Goal: Information Seeking & Learning: Check status

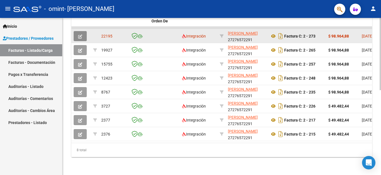
click at [78, 31] on button "button" at bounding box center [80, 36] width 13 height 10
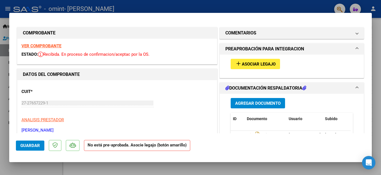
click at [255, 64] on span "Asociar Legajo" at bounding box center [259, 63] width 34 height 5
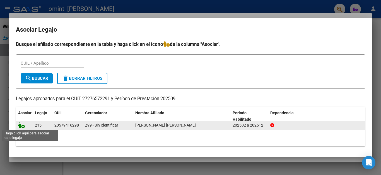
click at [22, 125] on icon at bounding box center [21, 125] width 7 height 6
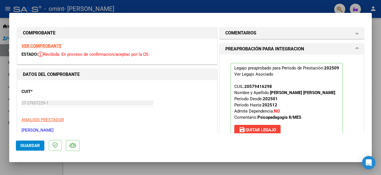
click at [30, 147] on span "Guardar" at bounding box center [30, 145] width 20 height 5
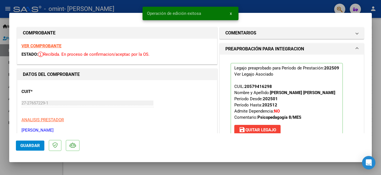
click at [231, 14] on span "x" at bounding box center [231, 13] width 2 height 5
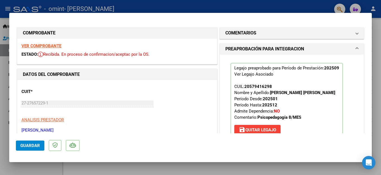
click at [268, 5] on div at bounding box center [190, 87] width 381 height 175
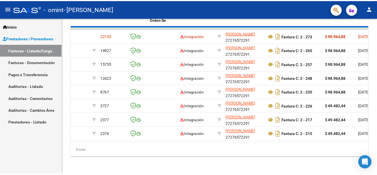
scroll to position [184, 0]
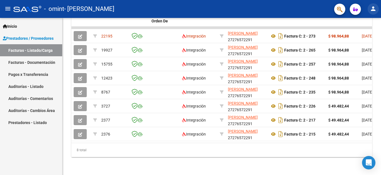
click at [374, 10] on mat-icon "person" at bounding box center [373, 8] width 7 height 7
click at [355, 35] on mat-icon "exit_to_app" at bounding box center [353, 36] width 7 height 7
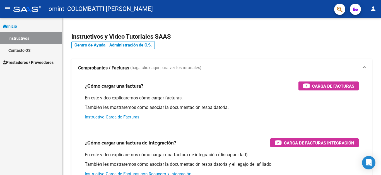
click at [32, 59] on link "Prestadores / Proveedores" at bounding box center [31, 62] width 62 height 12
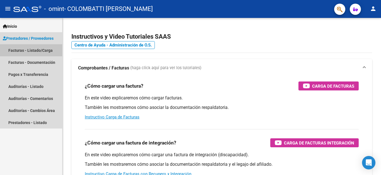
click at [42, 52] on link "Facturas - Listado/Carga" at bounding box center [31, 50] width 62 height 12
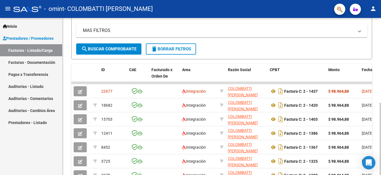
scroll to position [140, 0]
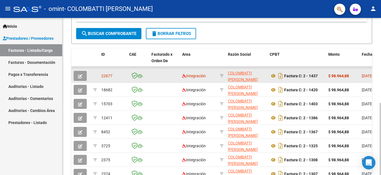
click at [82, 75] on icon "button" at bounding box center [80, 76] width 4 height 4
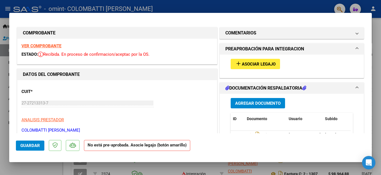
click at [258, 61] on span "Asociar Legajo" at bounding box center [259, 63] width 34 height 5
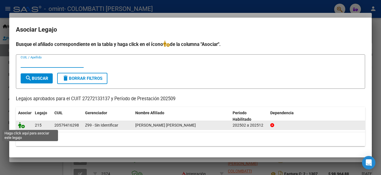
click at [24, 126] on icon at bounding box center [21, 125] width 7 height 6
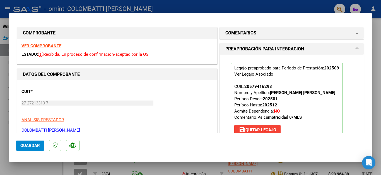
click at [31, 145] on span "Guardar" at bounding box center [30, 145] width 20 height 5
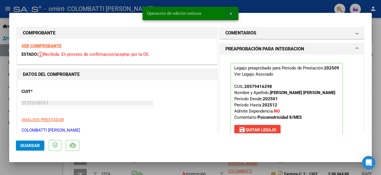
click at [231, 14] on span "x" at bounding box center [231, 13] width 2 height 5
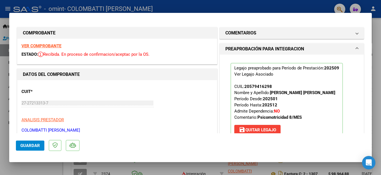
click at [242, 8] on div at bounding box center [190, 87] width 381 height 175
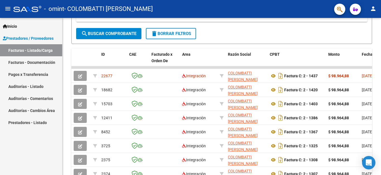
click at [373, 7] on mat-icon "person" at bounding box center [373, 8] width 7 height 7
click at [364, 37] on button "exit_to_app Salir" at bounding box center [362, 36] width 34 height 13
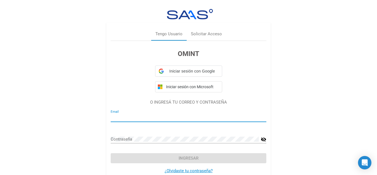
type input "verocolombatti@gmail.com"
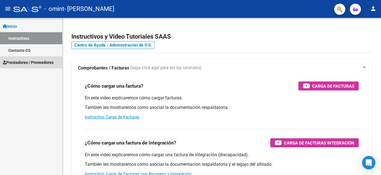
click at [25, 64] on span "Prestadores / Proveedores" at bounding box center [28, 62] width 51 height 6
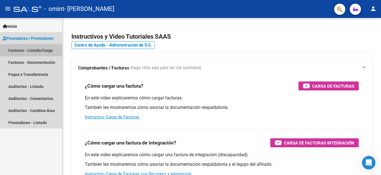
click at [41, 51] on link "Facturas - Listado/Carga" at bounding box center [31, 50] width 62 height 12
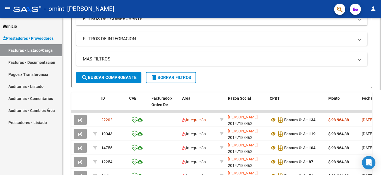
scroll to position [112, 0]
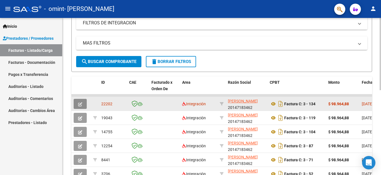
click at [77, 104] on button "button" at bounding box center [80, 104] width 13 height 10
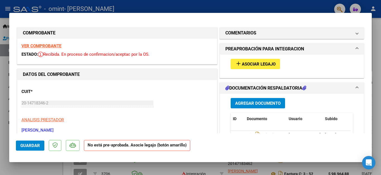
click at [253, 64] on span "Asociar Legajo" at bounding box center [259, 63] width 34 height 5
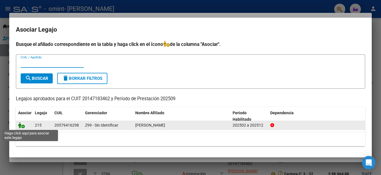
click at [19, 124] on icon at bounding box center [21, 125] width 7 height 6
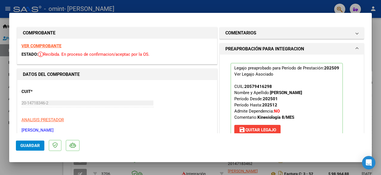
click at [34, 145] on span "Guardar" at bounding box center [30, 145] width 20 height 5
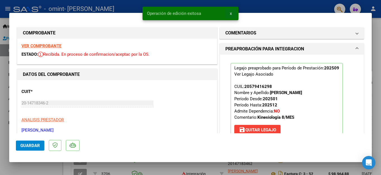
click at [230, 14] on button "x" at bounding box center [231, 13] width 11 height 10
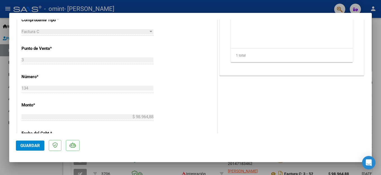
scroll to position [223, 0]
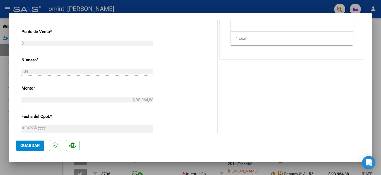
click at [298, 5] on div at bounding box center [190, 87] width 381 height 175
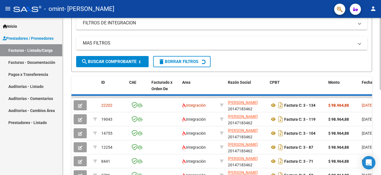
scroll to position [112, 0]
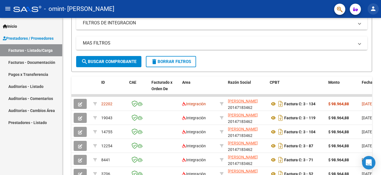
drag, startPoint x: 373, startPoint y: 7, endPoint x: 368, endPoint y: 11, distance: 6.1
click at [373, 7] on mat-icon "person" at bounding box center [373, 8] width 7 height 7
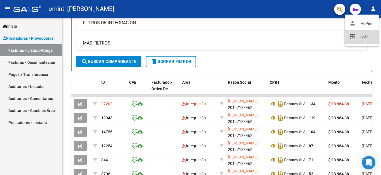
click at [364, 39] on button "exit_to_app Salir" at bounding box center [362, 36] width 34 height 13
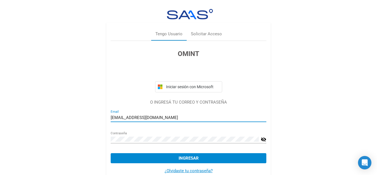
click at [195, 115] on input "neurorehabilitacioncrear@gmail.com" at bounding box center [189, 117] width 156 height 5
type input "Yamicerutti@gmail.com"
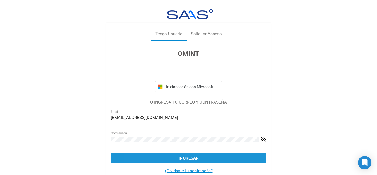
click at [159, 154] on button "Ingresar" at bounding box center [189, 158] width 156 height 10
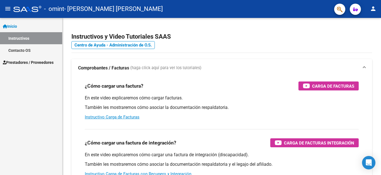
click at [22, 63] on span "Prestadores / Proveedores" at bounding box center [28, 62] width 51 height 6
click at [24, 62] on span "Prestadores / Proveedores" at bounding box center [28, 62] width 51 height 6
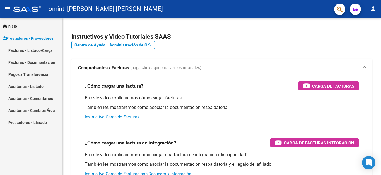
click at [33, 52] on link "Facturas - Listado/Carga" at bounding box center [31, 50] width 62 height 12
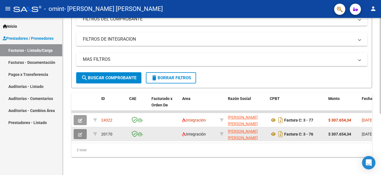
click at [77, 129] on button "button" at bounding box center [80, 134] width 13 height 10
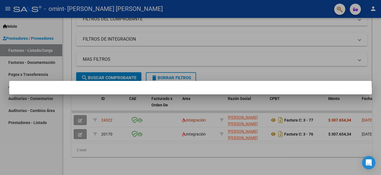
click at [84, 129] on div at bounding box center [190, 87] width 381 height 175
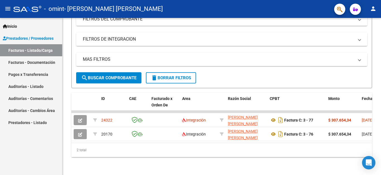
scroll to position [100, 0]
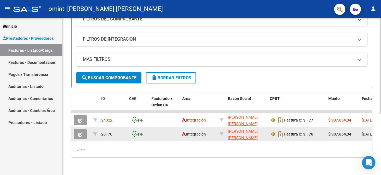
click at [84, 129] on button "button" at bounding box center [80, 134] width 13 height 10
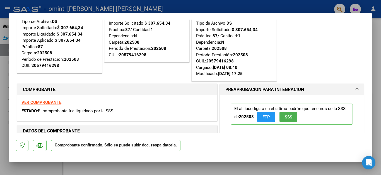
scroll to position [0, 0]
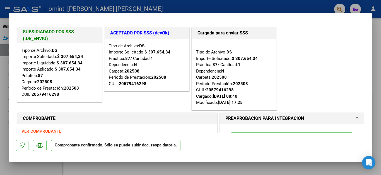
click at [298, 6] on div at bounding box center [190, 87] width 381 height 175
type input "$ 0,00"
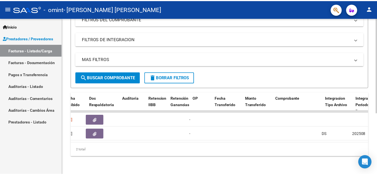
scroll to position [0, 346]
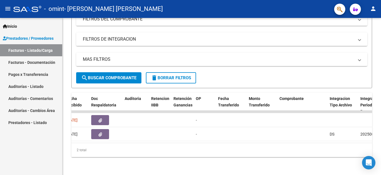
click at [374, 9] on mat-icon "person" at bounding box center [373, 8] width 7 height 7
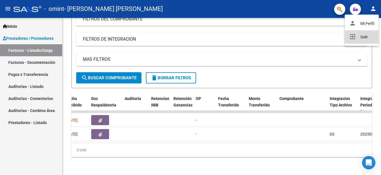
click at [361, 40] on button "exit_to_app Salir" at bounding box center [362, 36] width 34 height 13
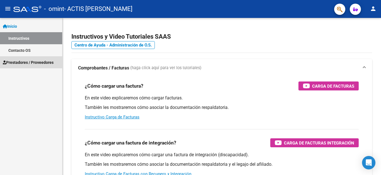
click at [37, 62] on span "Prestadores / Proveedores" at bounding box center [28, 62] width 51 height 6
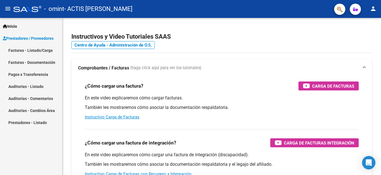
click at [44, 51] on link "Facturas - Listado/Carga" at bounding box center [31, 50] width 62 height 12
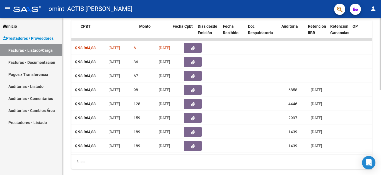
scroll to position [0, 157]
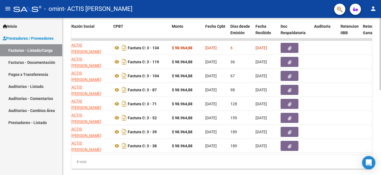
drag, startPoint x: 147, startPoint y: 160, endPoint x: 168, endPoint y: 160, distance: 21.5
click at [168, 160] on div "8 total" at bounding box center [221, 161] width 301 height 14
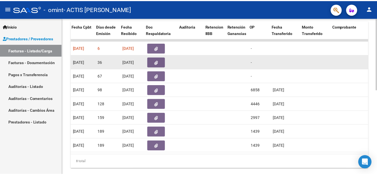
scroll to position [0, 290]
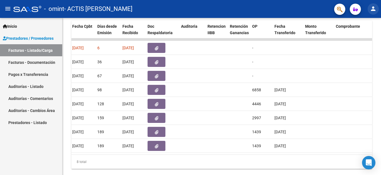
click at [373, 9] on mat-icon "person" at bounding box center [373, 8] width 7 height 7
click at [358, 39] on button "exit_to_app Salir" at bounding box center [362, 36] width 34 height 13
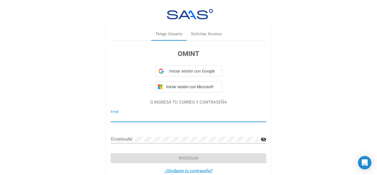
type input "neurorehabilitacioncrear@gmail.com"
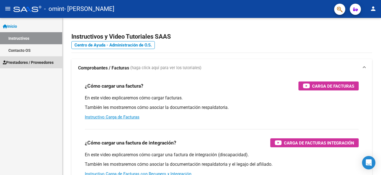
click at [49, 64] on span "Prestadores / Proveedores" at bounding box center [28, 62] width 51 height 6
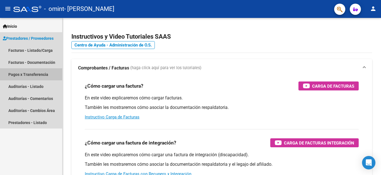
click at [39, 75] on link "Pagos x Transferencia" at bounding box center [31, 74] width 62 height 12
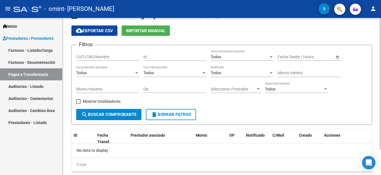
scroll to position [2, 0]
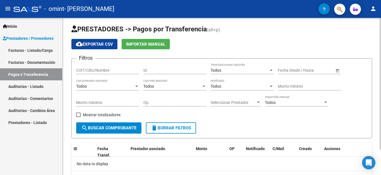
click at [228, 69] on div "Todos" at bounding box center [240, 70] width 58 height 5
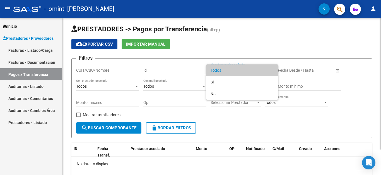
click at [223, 69] on span "Todos" at bounding box center [242, 70] width 63 height 12
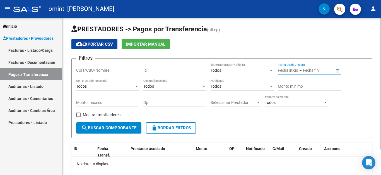
click at [330, 69] on input "text" at bounding box center [316, 70] width 27 height 5
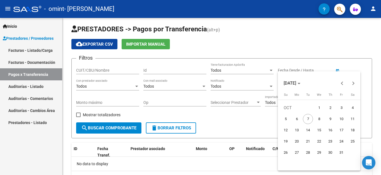
click at [319, 105] on span "1" at bounding box center [319, 107] width 10 height 10
type input "[DATE]"
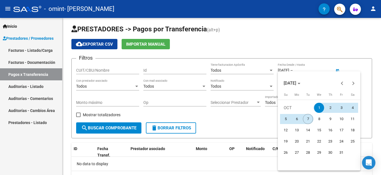
click at [310, 118] on span "7" at bounding box center [308, 119] width 10 height 10
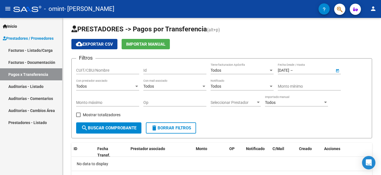
type input "[DATE]"
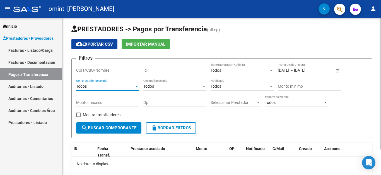
click at [131, 85] on div "Todos" at bounding box center [105, 86] width 58 height 5
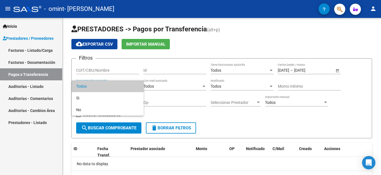
click at [173, 111] on div at bounding box center [190, 87] width 381 height 175
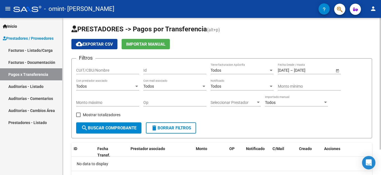
click at [103, 126] on span "search Buscar Comprobante" at bounding box center [108, 127] width 55 height 5
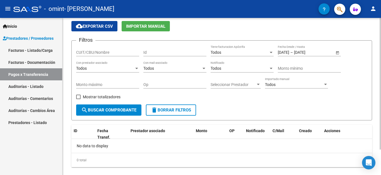
scroll to position [30, 0]
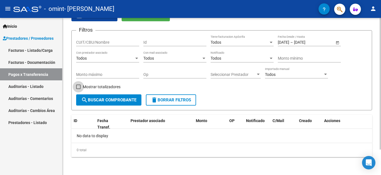
click at [78, 87] on span at bounding box center [78, 86] width 4 height 4
click at [78, 89] on input "Mostrar totalizadores" at bounding box center [78, 89] width 0 height 0
checkbox input "true"
click at [87, 100] on mat-icon "search" at bounding box center [84, 99] width 7 height 7
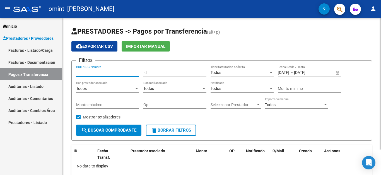
drag, startPoint x: 90, startPoint y: 73, endPoint x: 98, endPoint y: 73, distance: 7.8
click at [90, 73] on input "CUIT/CBU/Nombre" at bounding box center [107, 72] width 63 height 5
type input "[PERSON_NAME]"
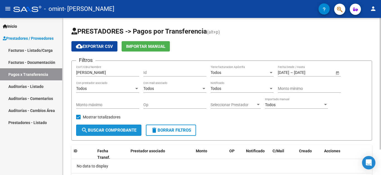
click at [98, 127] on span "search Buscar Comprobante" at bounding box center [108, 129] width 55 height 5
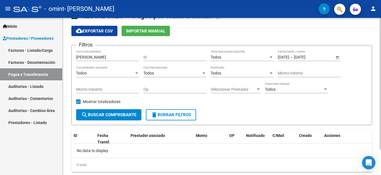
scroll to position [30, 0]
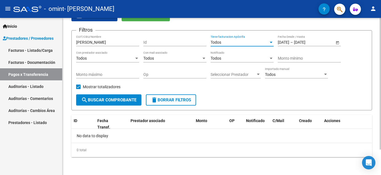
click at [233, 43] on div "Todos" at bounding box center [240, 42] width 58 height 5
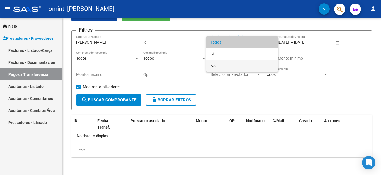
click at [222, 66] on span "No" at bounding box center [242, 66] width 63 height 12
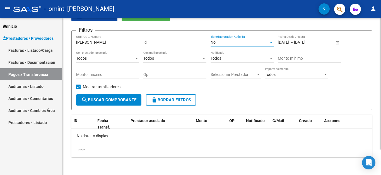
click at [95, 57] on div "Todos" at bounding box center [105, 58] width 58 height 5
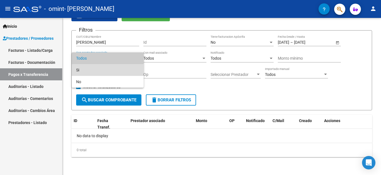
click at [97, 70] on span "Si" at bounding box center [107, 70] width 63 height 12
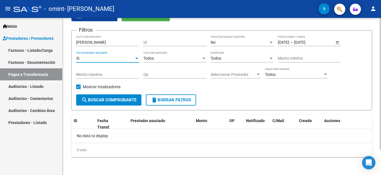
click at [241, 73] on span "Seleccionar Prestador" at bounding box center [233, 74] width 45 height 5
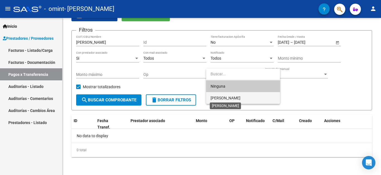
click at [234, 98] on span "[PERSON_NAME]" at bounding box center [226, 97] width 30 height 4
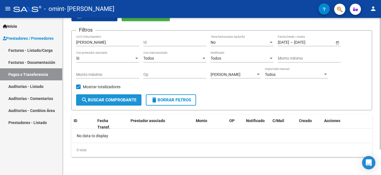
click at [111, 98] on span "search Buscar Comprobante" at bounding box center [108, 99] width 55 height 5
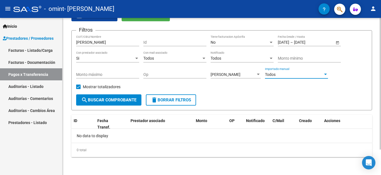
click at [283, 73] on div "Todos" at bounding box center [294, 74] width 58 height 5
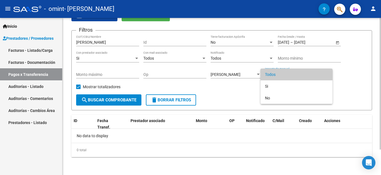
drag, startPoint x: 238, startPoint y: 96, endPoint x: 216, endPoint y: 95, distance: 22.4
click at [238, 96] on div at bounding box center [190, 87] width 381 height 175
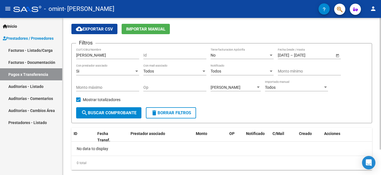
scroll to position [0, 0]
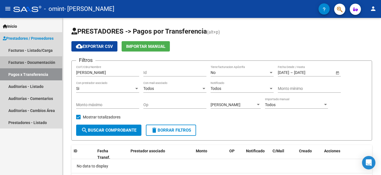
click at [34, 61] on link "Facturas - Documentación" at bounding box center [31, 62] width 62 height 12
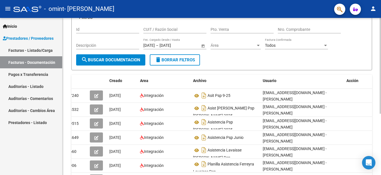
scroll to position [16, 0]
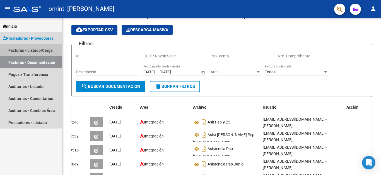
click at [42, 47] on link "Facturas - Listado/Carga" at bounding box center [31, 50] width 62 height 12
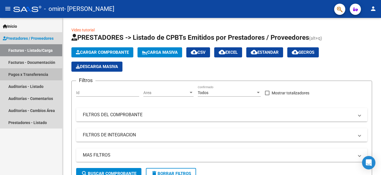
click at [24, 73] on link "Pagos x Transferencia" at bounding box center [31, 74] width 62 height 12
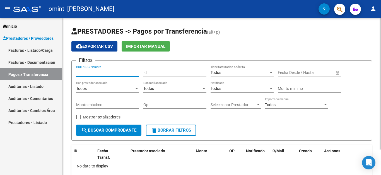
click at [110, 71] on input "CUIT/CBU/Nombre" at bounding box center [107, 72] width 63 height 5
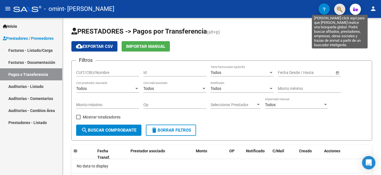
click at [340, 7] on icon "button" at bounding box center [340, 9] width 6 height 6
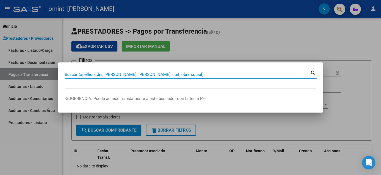
click at [130, 73] on input "Buscar (apellido, dni, [PERSON_NAME], [PERSON_NAME], cuit, obra social)" at bounding box center [188, 74] width 246 height 5
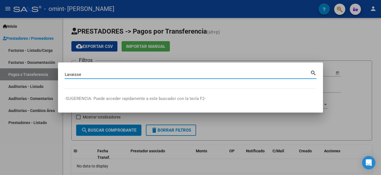
type input "Lavaisse"
click at [311, 73] on mat-icon "search" at bounding box center [313, 72] width 6 height 7
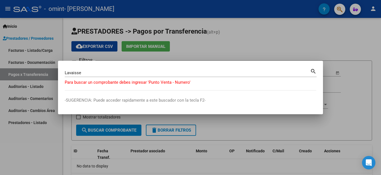
click at [197, 48] on div at bounding box center [190, 87] width 381 height 175
